Goal: Task Accomplishment & Management: Manage account settings

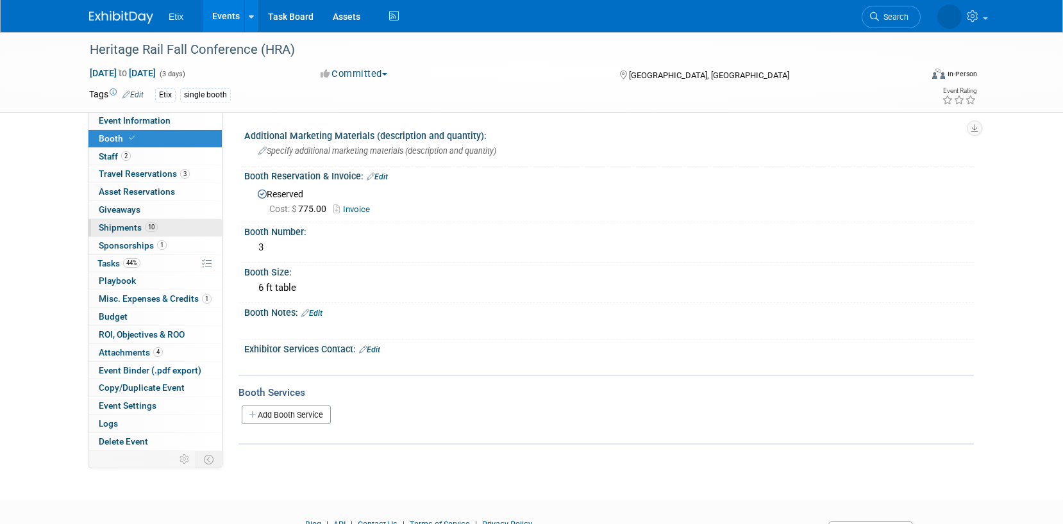
click at [132, 224] on span "Shipments 10" at bounding box center [128, 227] width 59 height 10
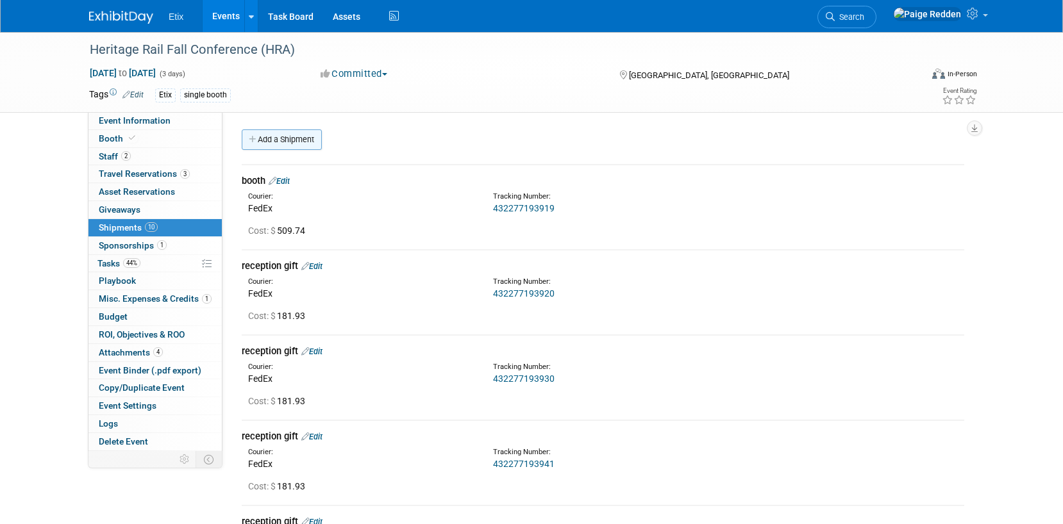
click at [277, 137] on link "Add a Shipment" at bounding box center [282, 139] width 80 height 21
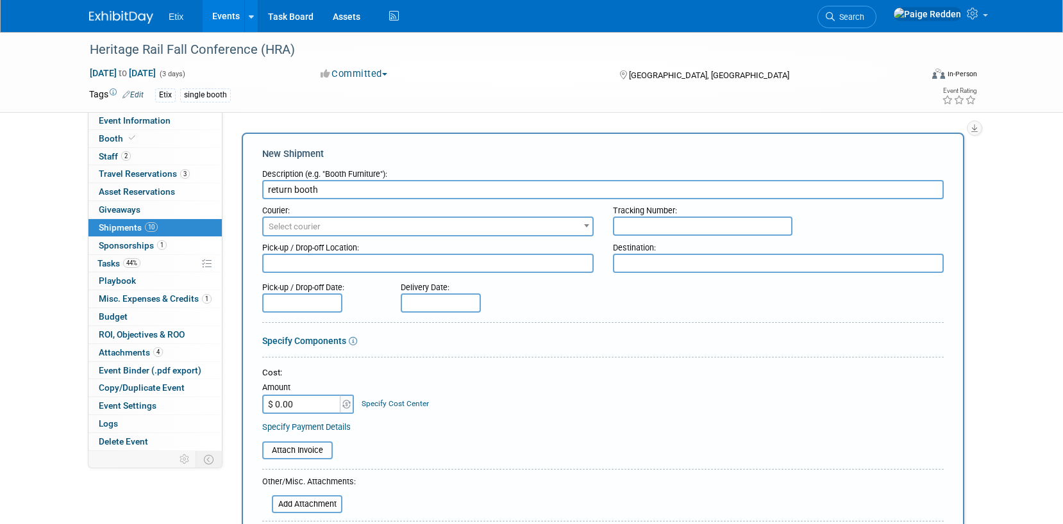
type input "return booth"
click at [285, 228] on span "Select courier" at bounding box center [295, 227] width 52 height 10
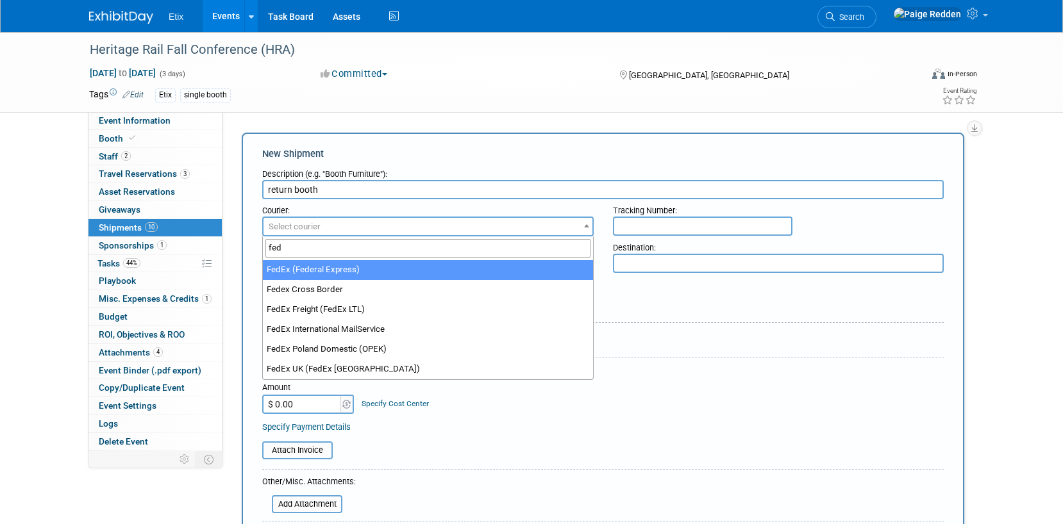
type input "fed"
select select "206"
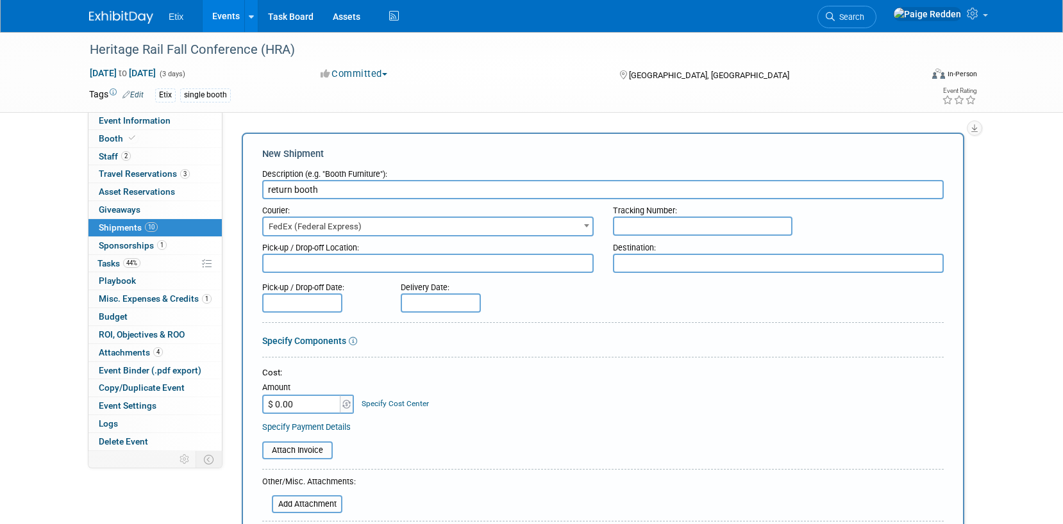
click at [628, 224] on input "text" at bounding box center [703, 226] width 180 height 19
paste input "432277194054"
click at [638, 226] on input "432277194054" at bounding box center [703, 226] width 180 height 19
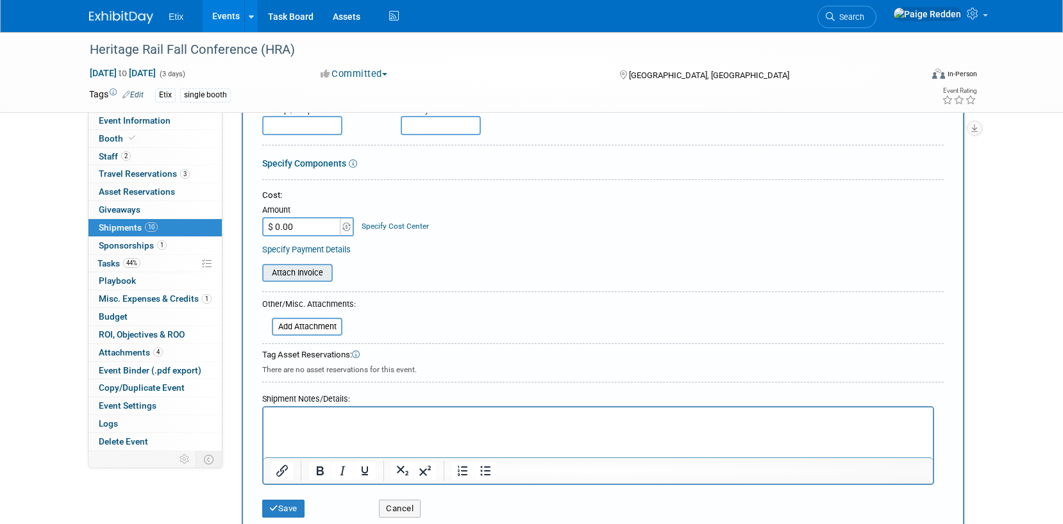
scroll to position [189, 0]
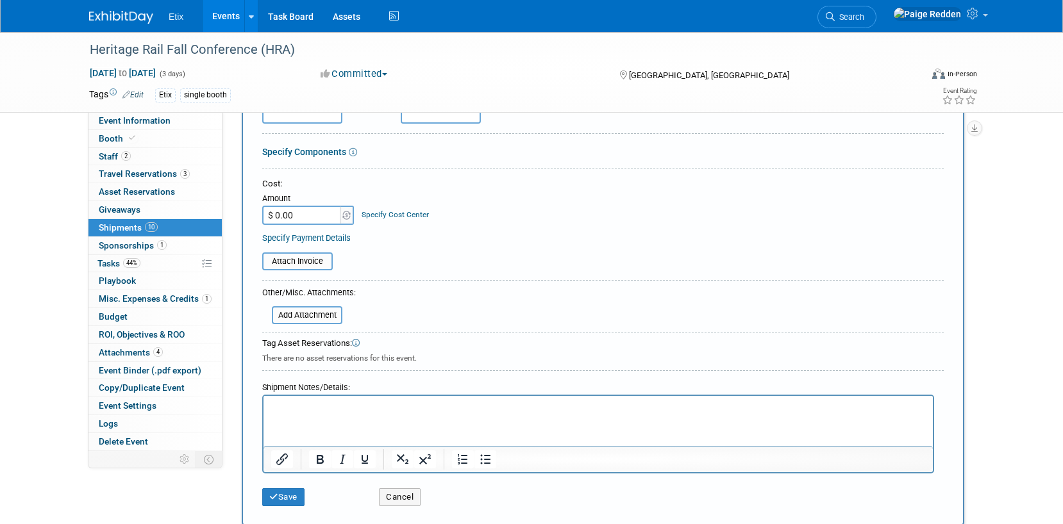
type input "432277194054"
click at [276, 506] on div "Save Cancel" at bounding box center [602, 493] width 681 height 39
click at [275, 494] on icon "submit" at bounding box center [273, 497] width 9 height 8
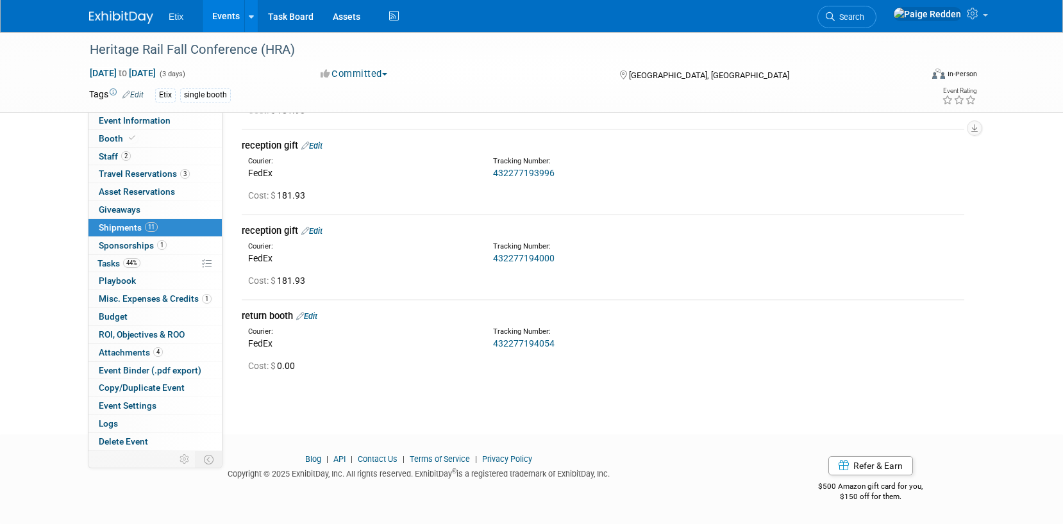
scroll to position [0, 0]
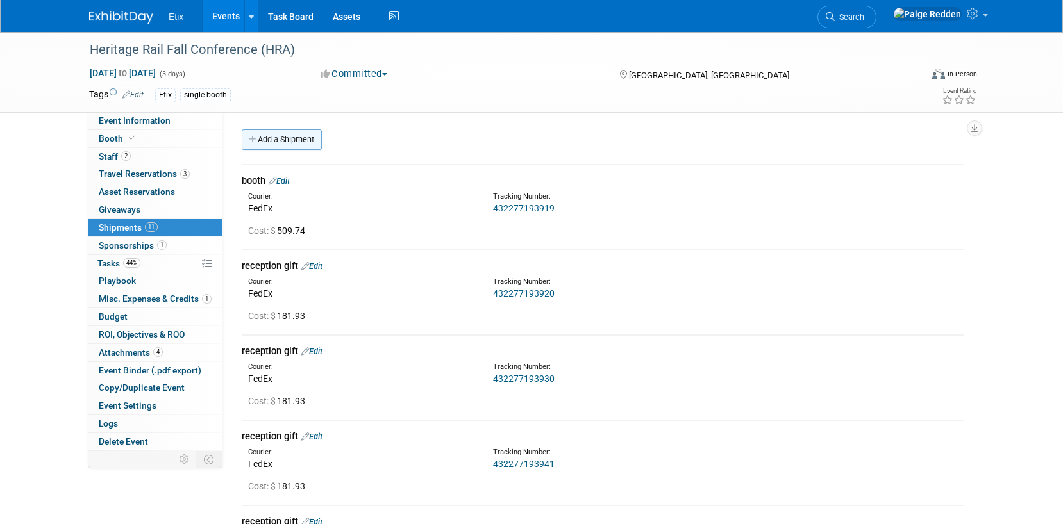
click at [267, 149] on link "Add a Shipment" at bounding box center [282, 139] width 80 height 21
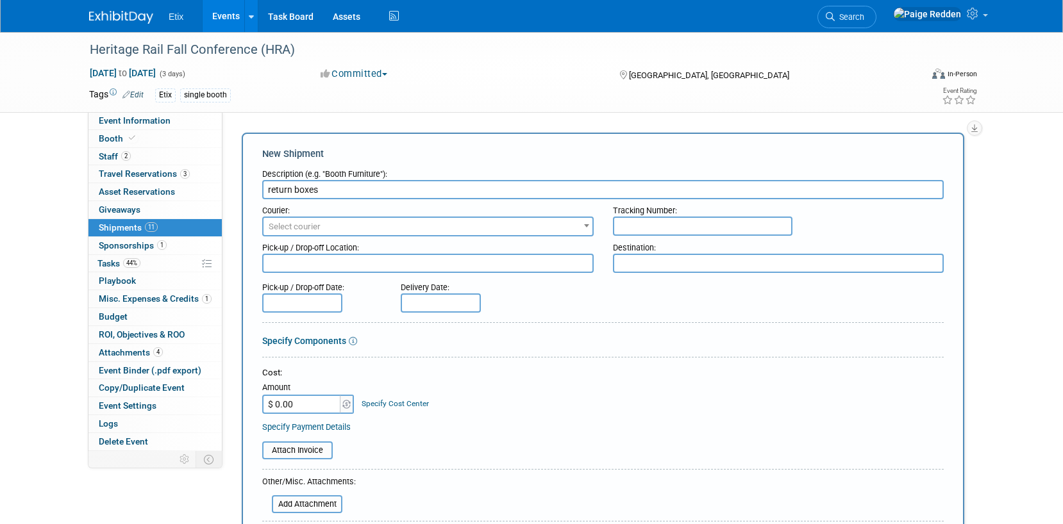
type input "return boxes"
click at [680, 221] on input "text" at bounding box center [703, 226] width 180 height 19
paste input "432277193919"
type input "432277193919"
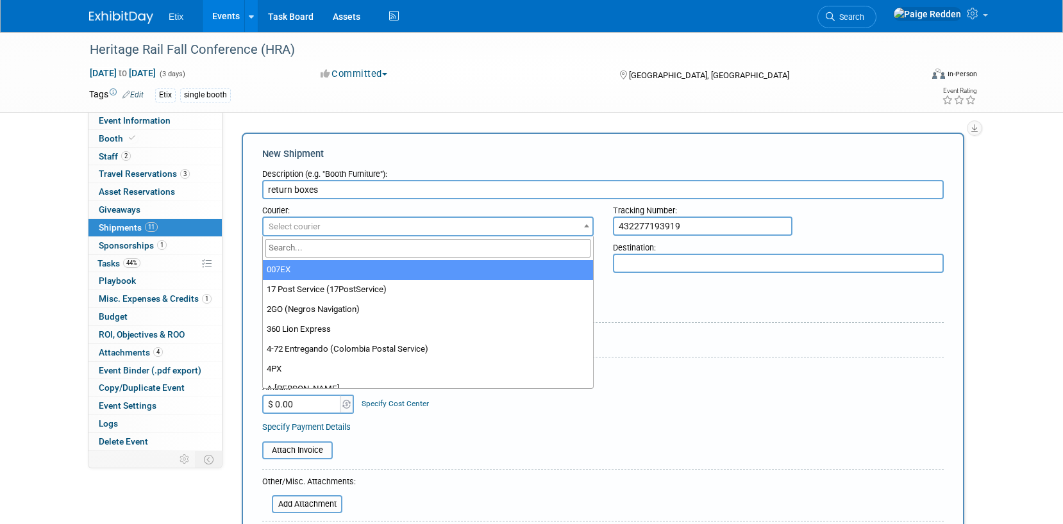
click at [427, 221] on span "Select courier" at bounding box center [427, 227] width 329 height 18
type input "fed"
select select "206"
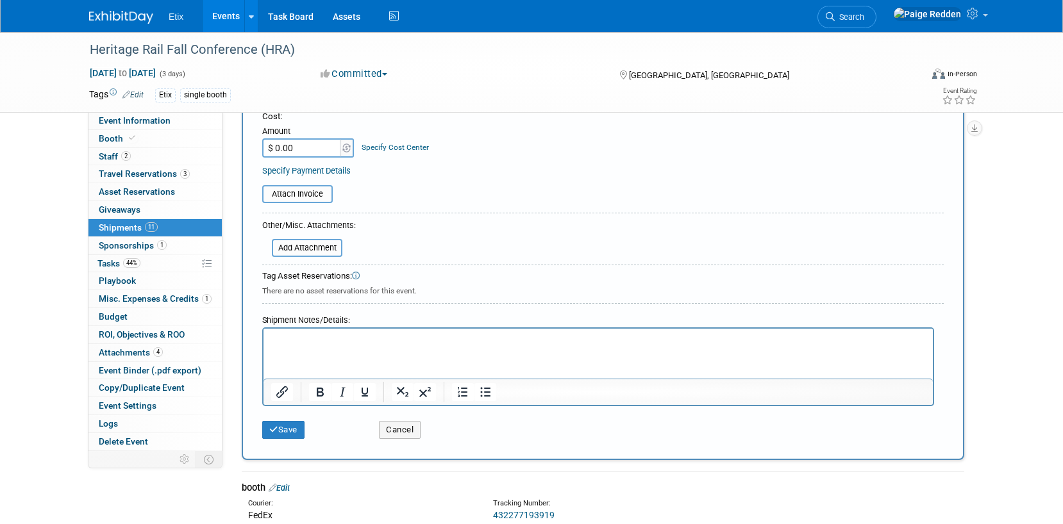
scroll to position [258, 0]
click at [273, 428] on icon "submit" at bounding box center [273, 428] width 9 height 8
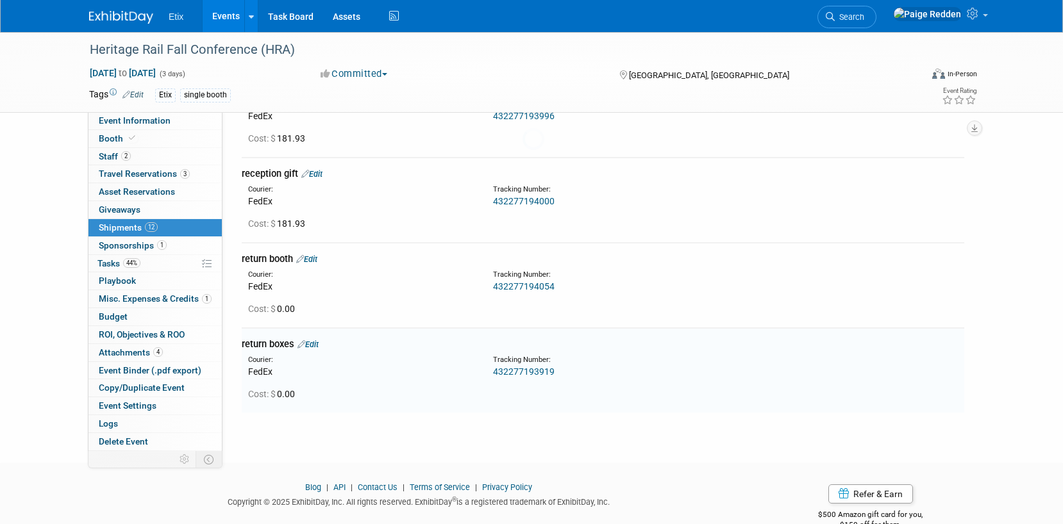
scroll to position [803, 0]
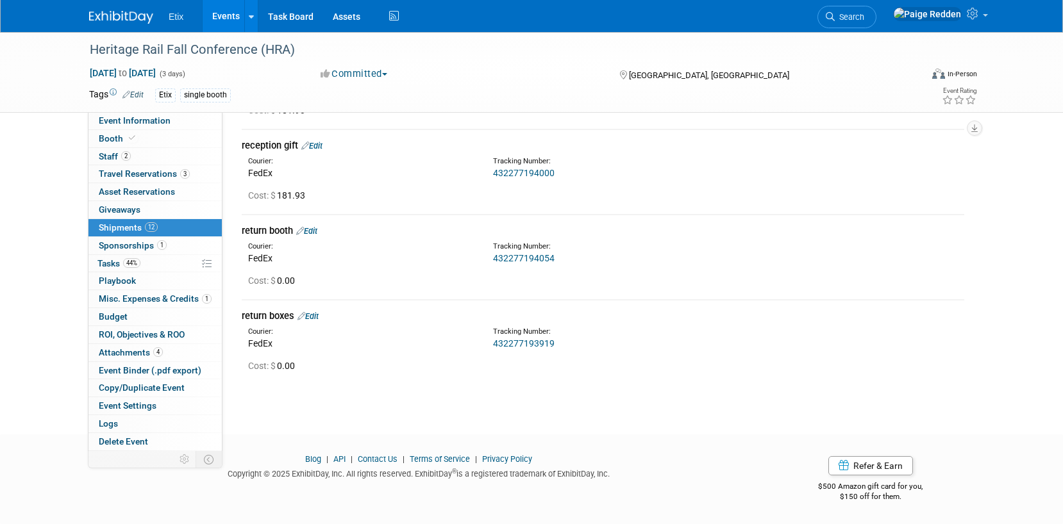
click at [316, 319] on link "Edit" at bounding box center [307, 317] width 21 height 10
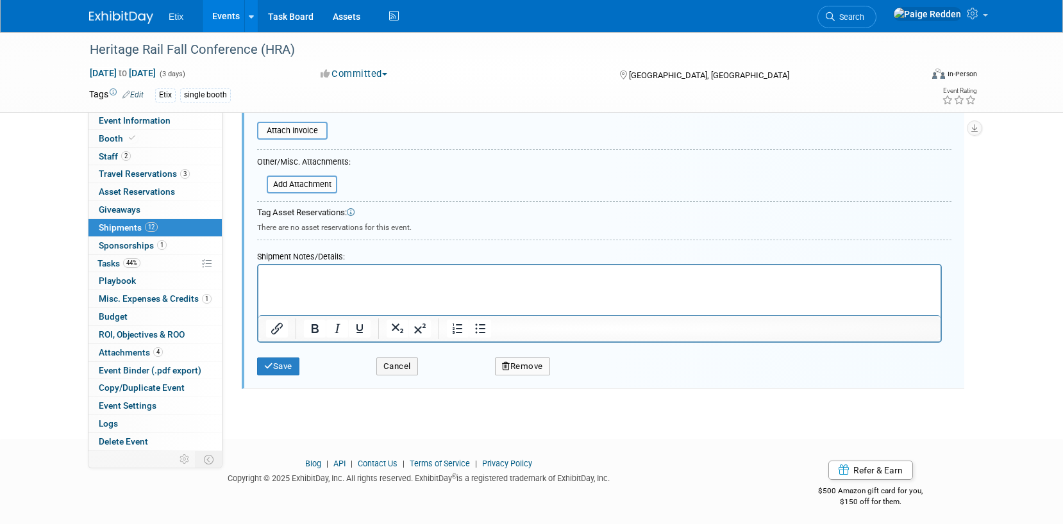
scroll to position [1271, 0]
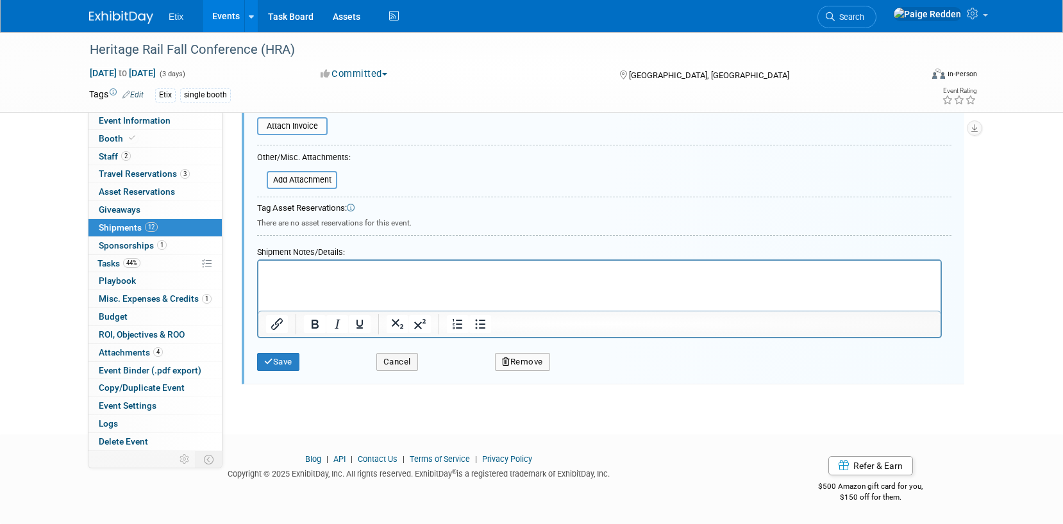
type input "return gift"
click at [287, 351] on div "Save" at bounding box center [306, 358] width 119 height 26
click at [283, 365] on button "Save" at bounding box center [278, 362] width 42 height 18
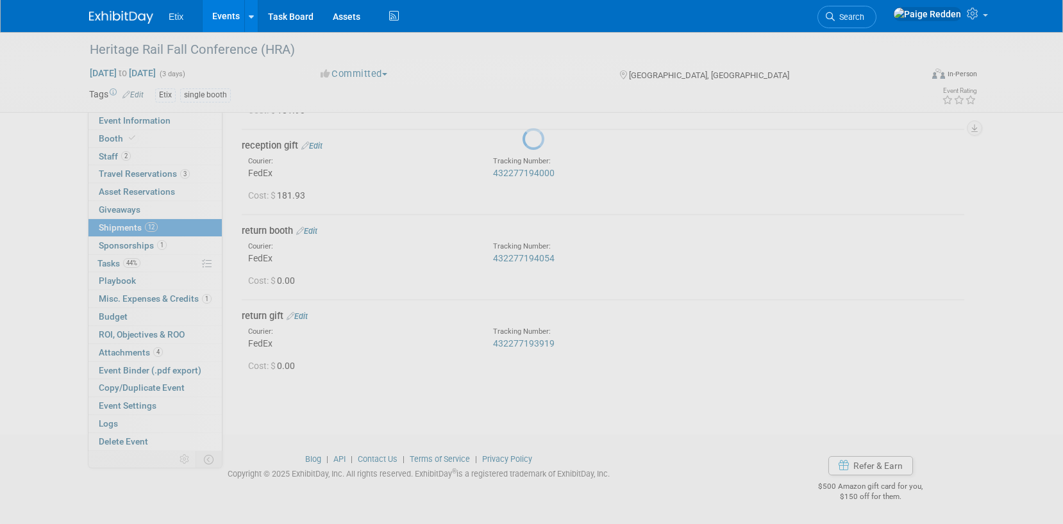
scroll to position [803, 0]
